Goal: Task Accomplishment & Management: Use online tool/utility

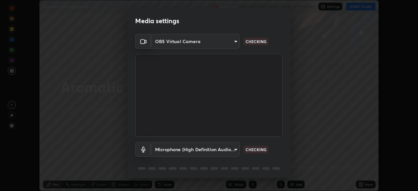
scroll to position [191, 418]
click at [237, 154] on body "Erase all Aromatic Compounds 40 Recording WAS SCHEDULED TO START AT 11:10 AM Se…" at bounding box center [209, 95] width 418 height 191
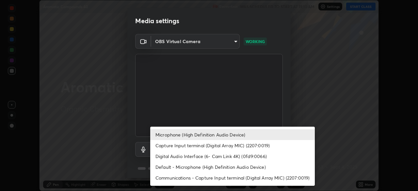
click at [237, 167] on li "Default - Microphone (High Definition Audio Device)" at bounding box center [232, 166] width 164 height 11
type input "default"
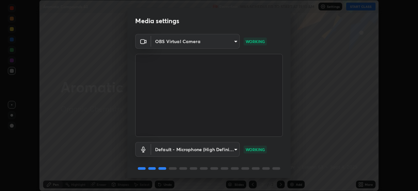
scroll to position [23, 0]
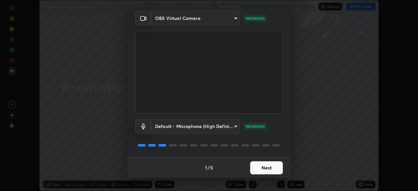
click at [267, 172] on button "Next" at bounding box center [266, 167] width 33 height 13
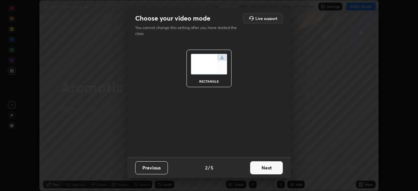
click at [268, 171] on button "Next" at bounding box center [266, 167] width 33 height 13
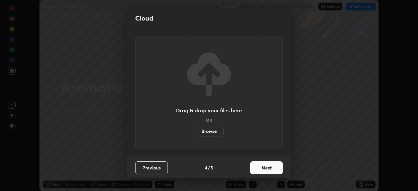
click at [270, 173] on button "Next" at bounding box center [266, 167] width 33 height 13
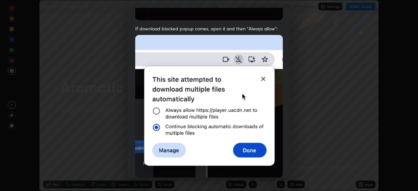
scroll to position [136, 0]
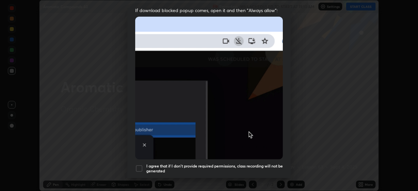
click at [142, 164] on div at bounding box center [139, 168] width 8 height 8
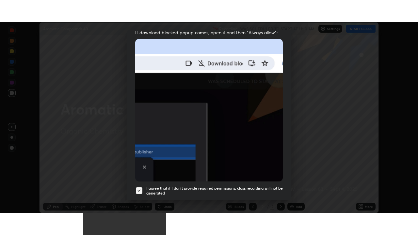
scroll to position [156, 0]
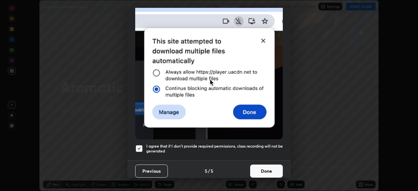
click at [264, 168] on button "Done" at bounding box center [266, 170] width 33 height 13
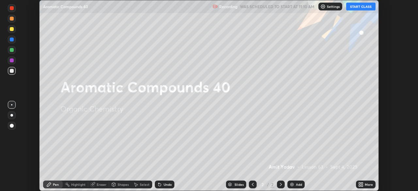
click at [362, 184] on icon at bounding box center [360, 184] width 5 height 5
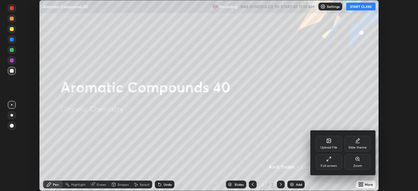
click at [333, 165] on div "Full screen" at bounding box center [328, 165] width 16 height 3
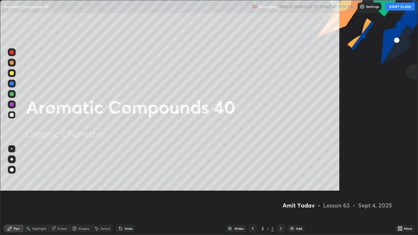
scroll to position [235, 418]
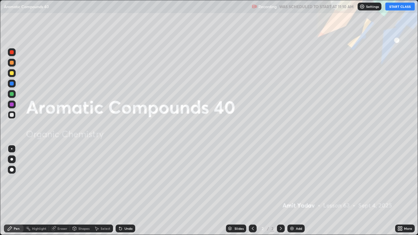
click at [394, 8] on button "START CLASS" at bounding box center [399, 7] width 29 height 8
click at [290, 190] on img at bounding box center [291, 228] width 5 height 5
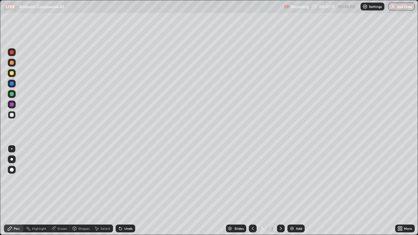
click at [129, 190] on div "Undo" at bounding box center [128, 228] width 8 height 3
click at [12, 73] on div at bounding box center [12, 73] width 4 height 4
click at [125, 190] on div "Undo" at bounding box center [128, 228] width 8 height 3
click at [124, 190] on div "Undo" at bounding box center [125, 228] width 20 height 8
click at [125, 190] on div "Undo" at bounding box center [128, 228] width 8 height 3
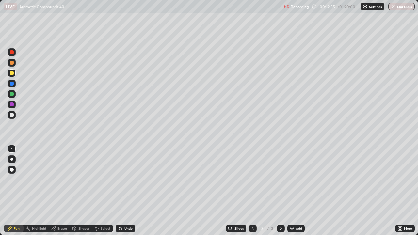
click at [290, 190] on img at bounding box center [291, 228] width 5 height 5
click at [13, 116] on div at bounding box center [12, 115] width 4 height 4
click at [124, 190] on div "Undo" at bounding box center [128, 228] width 8 height 3
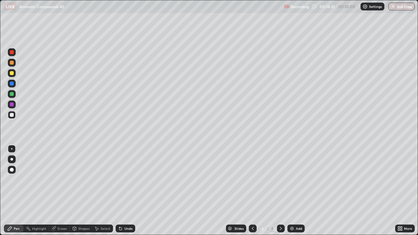
click at [125, 190] on div "Undo" at bounding box center [128, 228] width 8 height 3
click at [58, 190] on div "Eraser" at bounding box center [62, 228] width 10 height 3
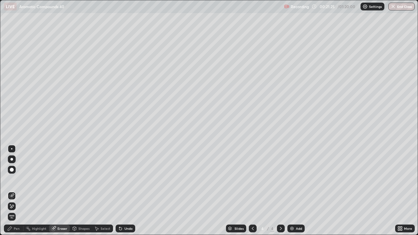
click at [16, 190] on div "Pen" at bounding box center [14, 228] width 20 height 8
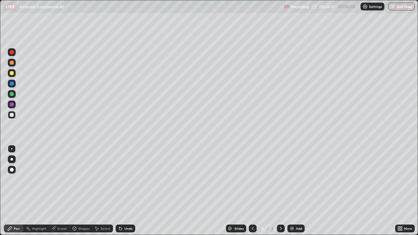
click at [122, 190] on icon at bounding box center [120, 228] width 5 height 5
click at [119, 190] on icon at bounding box center [120, 228] width 3 height 3
click at [291, 190] on img at bounding box center [291, 228] width 5 height 5
click at [131, 190] on div "Undo" at bounding box center [125, 228] width 20 height 8
click at [374, 75] on button "Undo" at bounding box center [382, 79] width 19 height 8
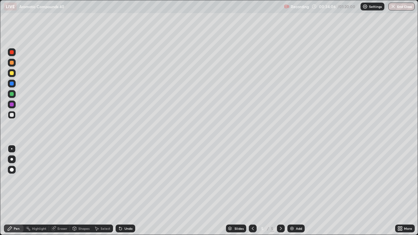
click at [291, 190] on img at bounding box center [291, 228] width 5 height 5
click at [288, 190] on div "Add" at bounding box center [295, 228] width 17 height 8
click at [12, 74] on div at bounding box center [12, 73] width 4 height 4
click at [298, 190] on div "Add" at bounding box center [299, 228] width 6 height 3
click at [12, 116] on div at bounding box center [12, 115] width 4 height 4
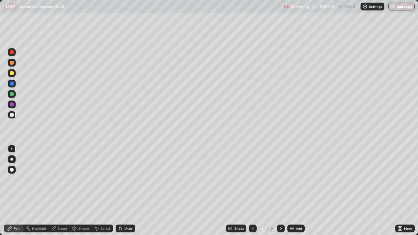
click at [124, 190] on div "Undo" at bounding box center [128, 228] width 8 height 3
click at [129, 190] on div "Undo" at bounding box center [125, 228] width 20 height 8
click at [301, 190] on div "Add" at bounding box center [295, 228] width 17 height 8
click at [12, 73] on div at bounding box center [12, 73] width 4 height 4
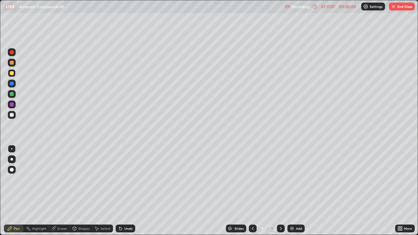
click at [400, 6] on button "End Class" at bounding box center [401, 7] width 26 height 8
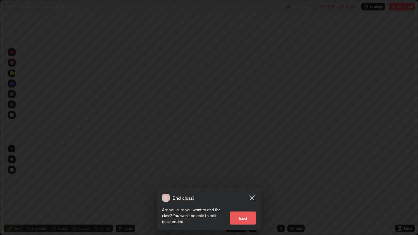
click at [246, 190] on button "End" at bounding box center [243, 217] width 26 height 13
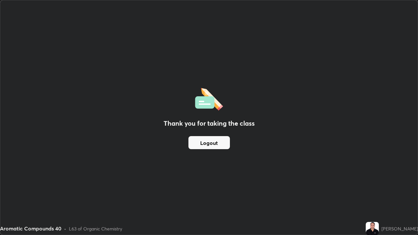
click at [210, 142] on button "Logout" at bounding box center [208, 142] width 41 height 13
